Goal: Transaction & Acquisition: Purchase product/service

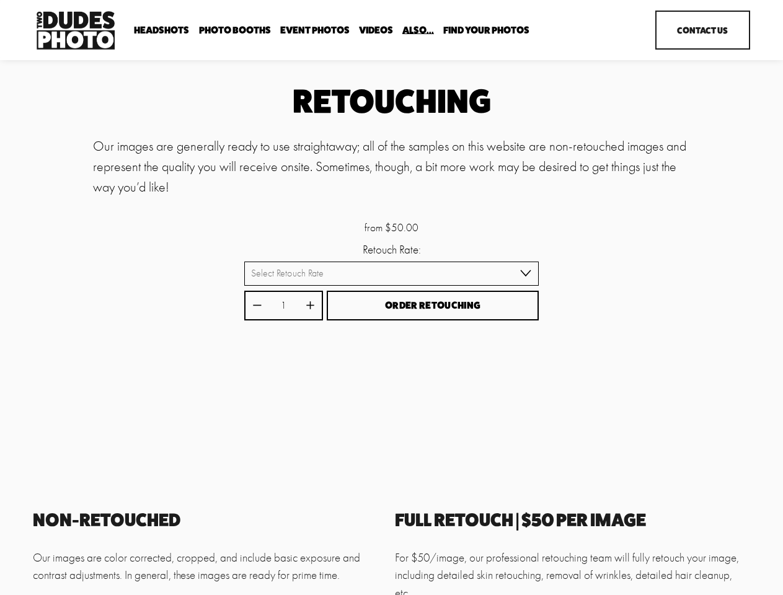
click at [391, 298] on button "Order Retouching" at bounding box center [433, 306] width 212 height 30
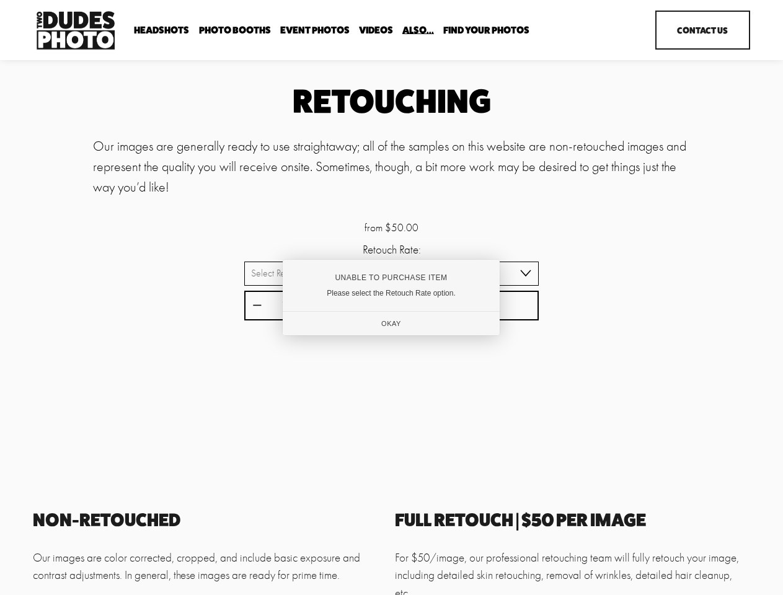
click at [391, 275] on div "Unable to Purchase Item" at bounding box center [391, 277] width 176 height 9
click at [257, 307] on div at bounding box center [391, 297] width 783 height 595
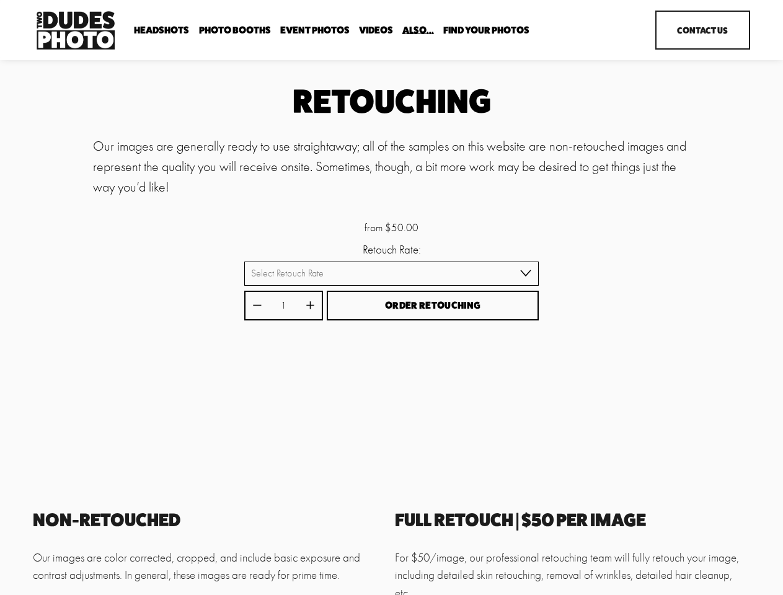
click at [310, 307] on div "Unable to Purchase Item Please select the Retouch Rate option. Okay" at bounding box center [391, 297] width 208 height 73
click at [433, 307] on div "Unable to Purchase Item Please select the Retouch Rate option. Okay" at bounding box center [391, 297] width 208 height 73
